Goal: Navigation & Orientation: Find specific page/section

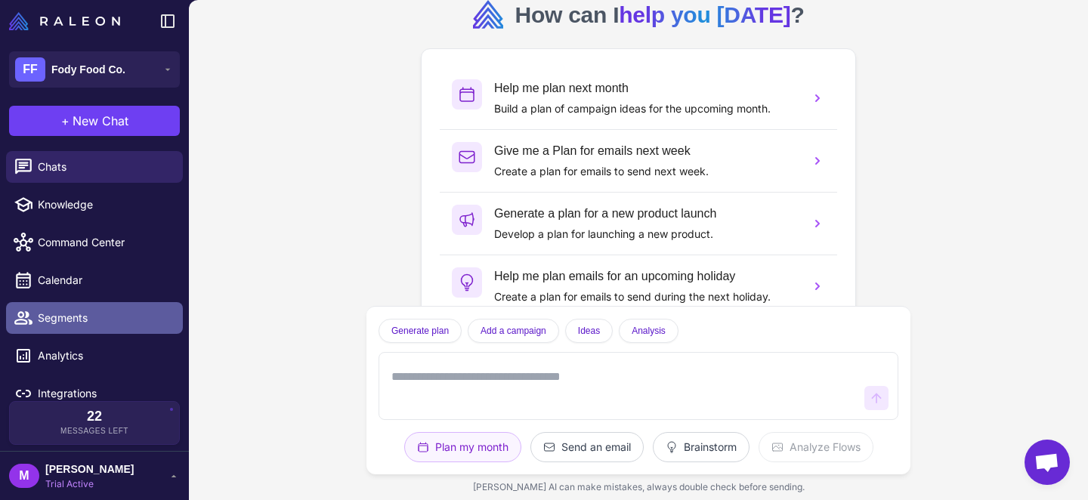
click at [66, 311] on span "Segments" at bounding box center [104, 318] width 133 height 17
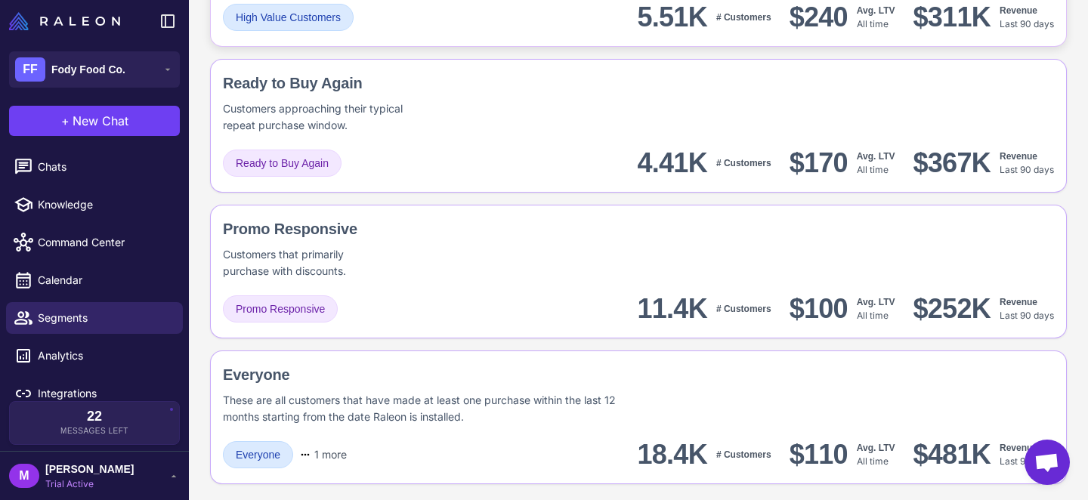
scroll to position [1409, 0]
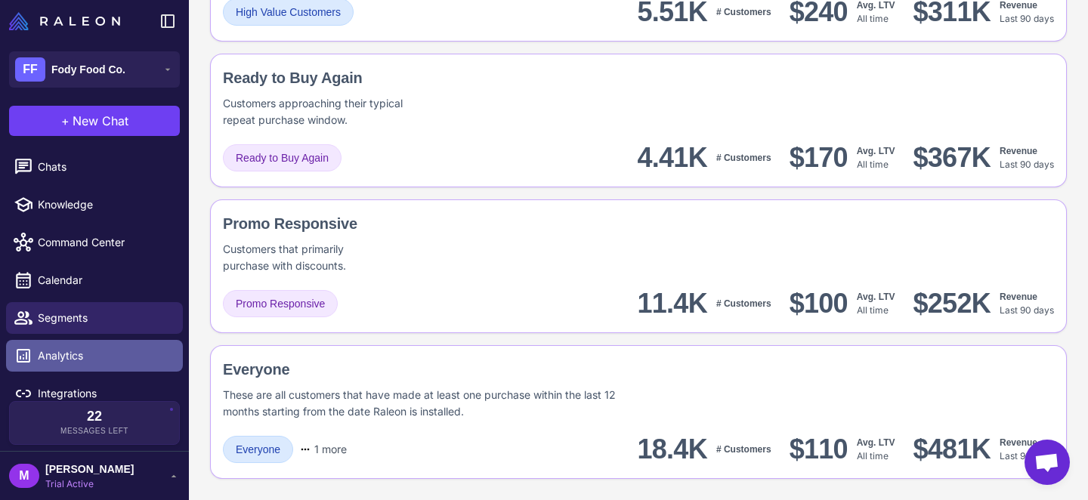
click at [76, 353] on span "Analytics" at bounding box center [104, 355] width 133 height 17
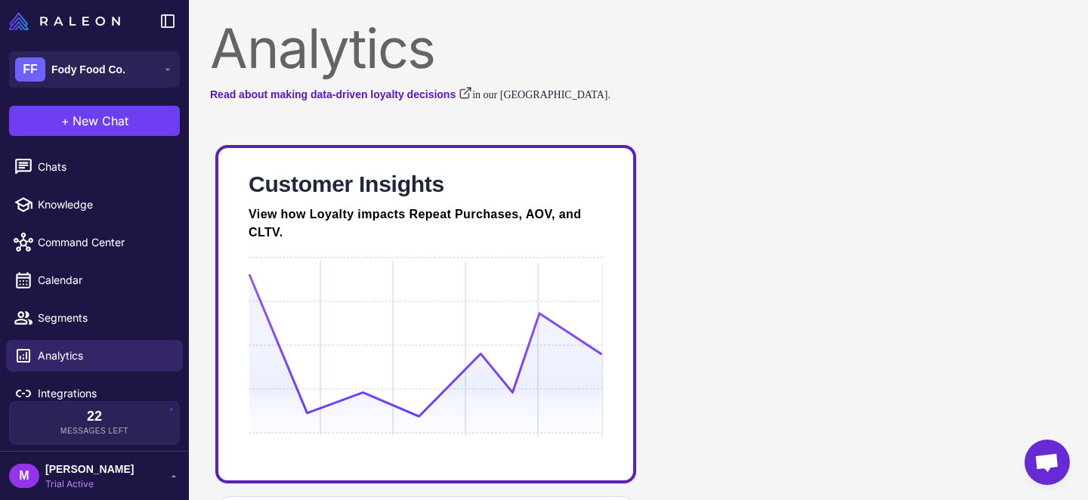
click at [406, 339] on icon at bounding box center [426, 345] width 354 height 144
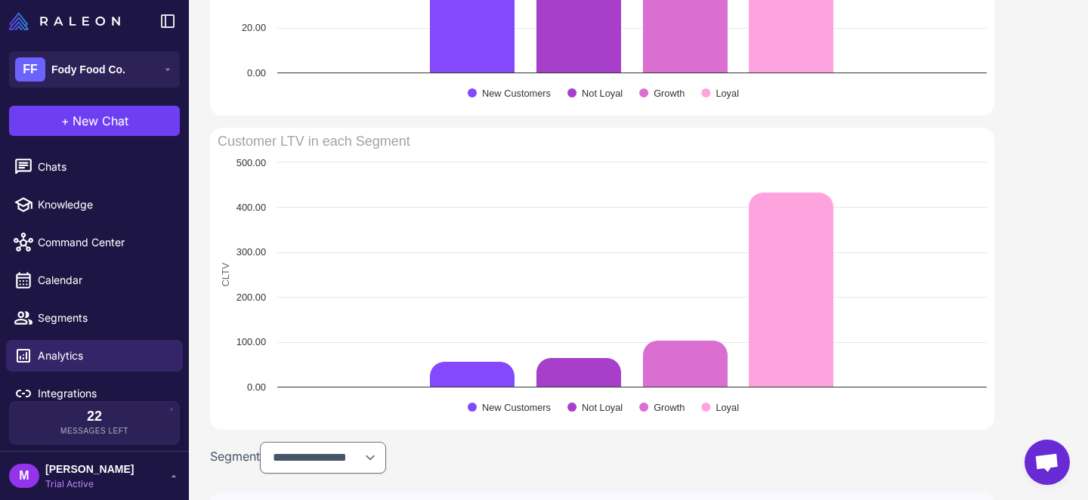
scroll to position [1092, 0]
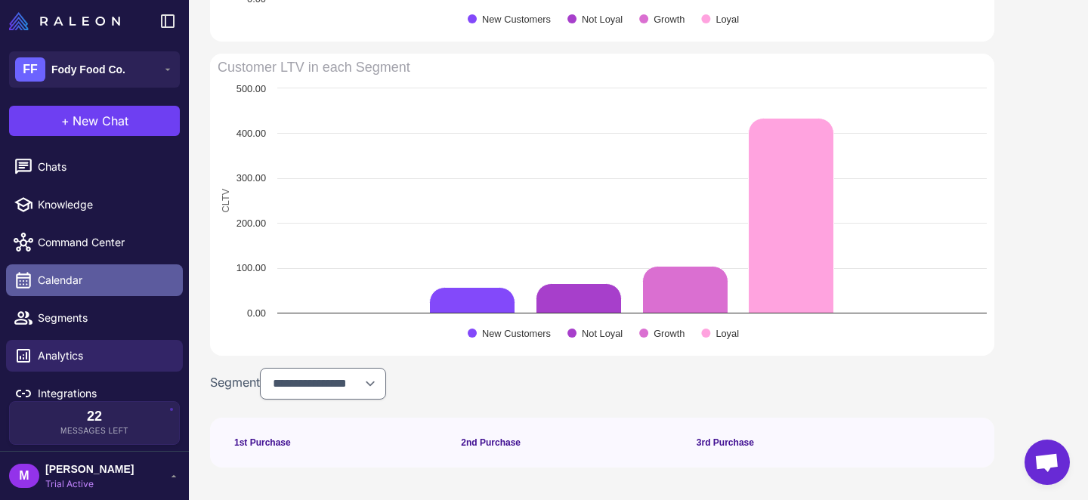
click at [51, 276] on span "Calendar" at bounding box center [104, 280] width 133 height 17
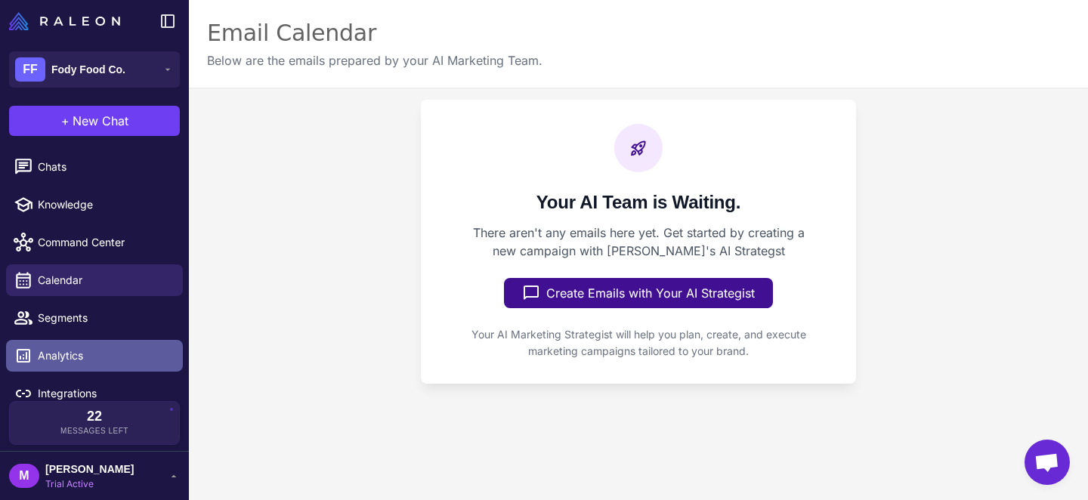
scroll to position [14, 0]
